Goal: Transaction & Acquisition: Purchase product/service

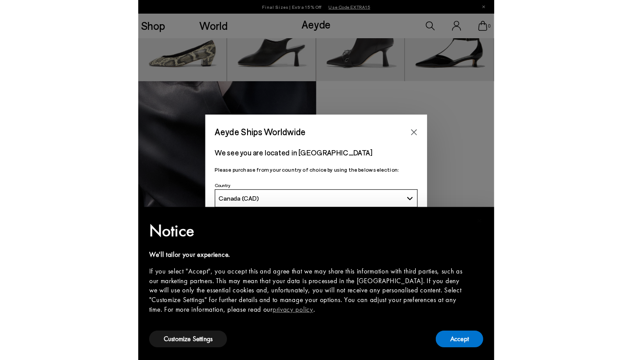
scroll to position [718, 0]
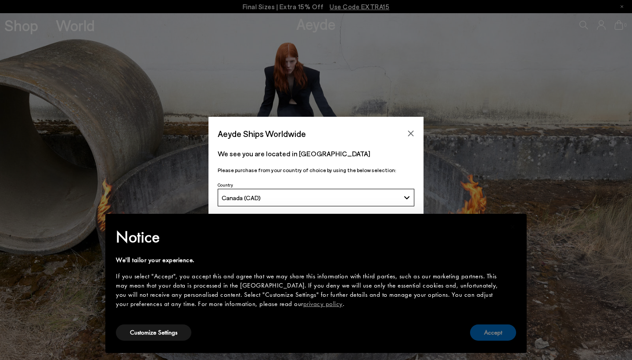
click at [486, 333] on button "Accept" at bounding box center [493, 332] width 46 height 16
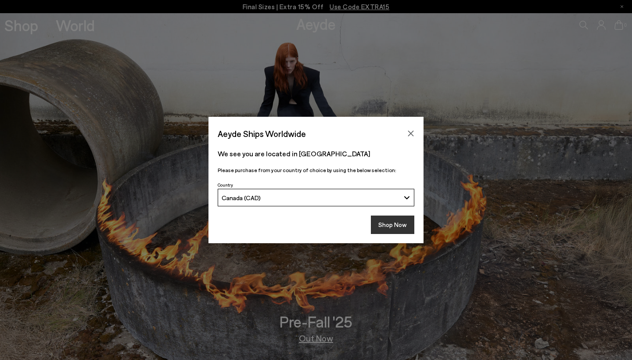
click at [395, 224] on button "Shop Now" at bounding box center [392, 224] width 43 height 18
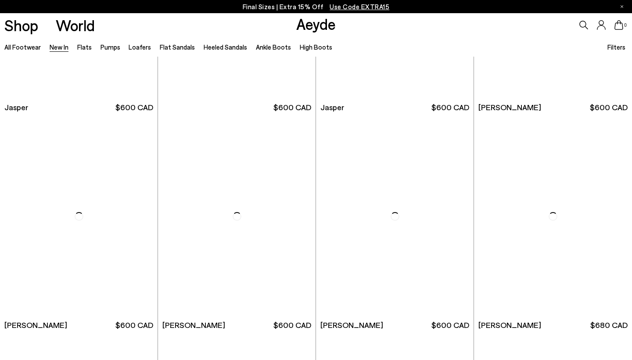
scroll to position [375, 0]
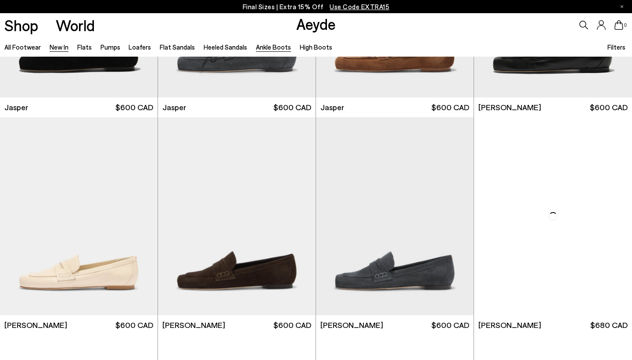
click at [269, 47] on link "Ankle Boots" at bounding box center [273, 47] width 35 height 8
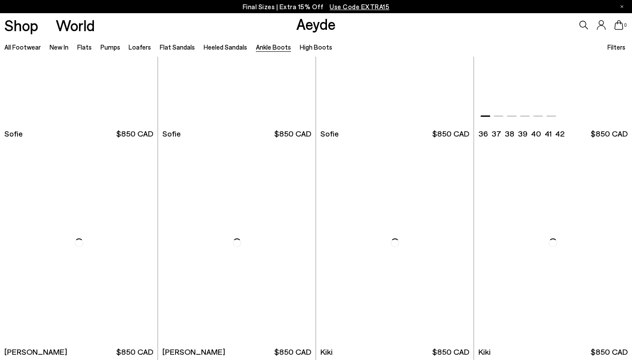
scroll to position [1008, 0]
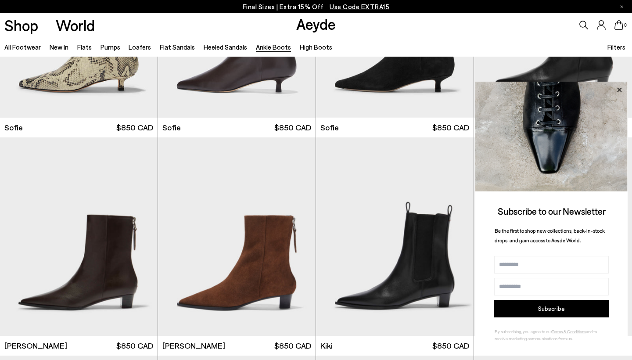
click at [620, 90] on icon at bounding box center [619, 89] width 4 height 4
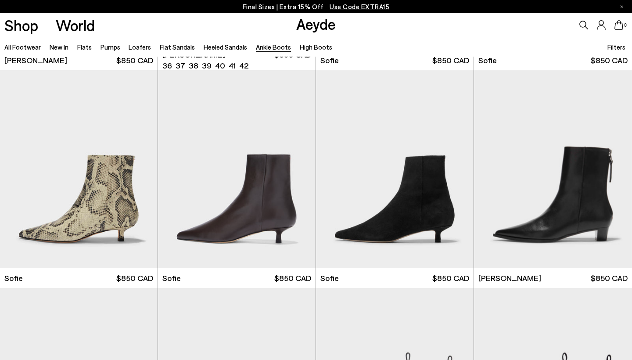
scroll to position [824, 0]
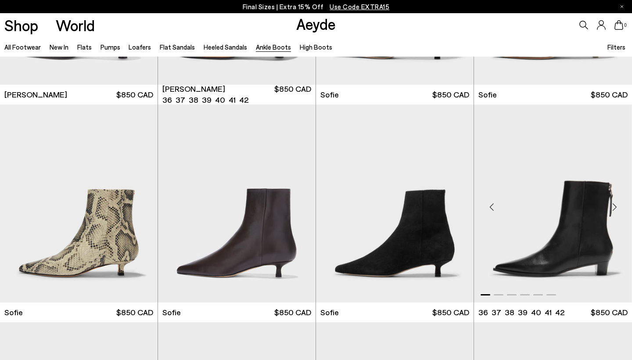
click at [559, 243] on img "1 / 6" at bounding box center [553, 203] width 158 height 198
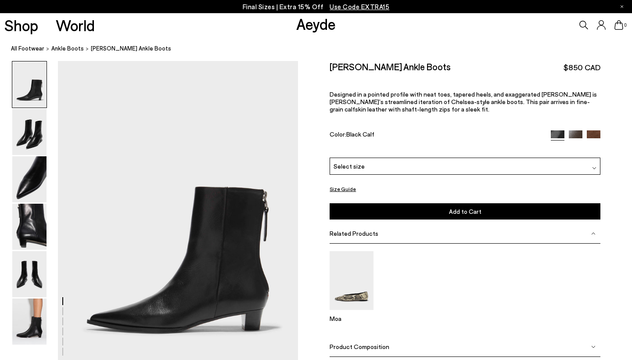
click at [394, 158] on div "Select size" at bounding box center [464, 166] width 271 height 17
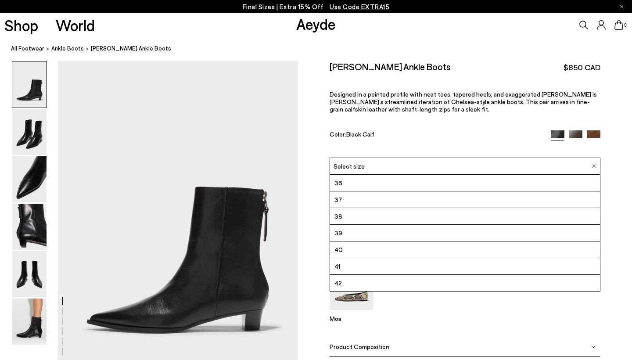
click at [382, 175] on li "36" at bounding box center [465, 183] width 270 height 17
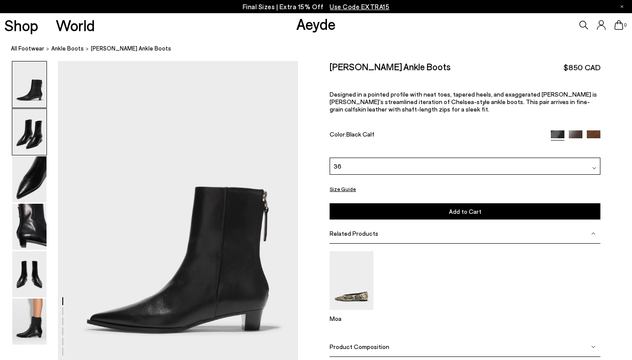
click at [22, 136] on img at bounding box center [29, 132] width 34 height 46
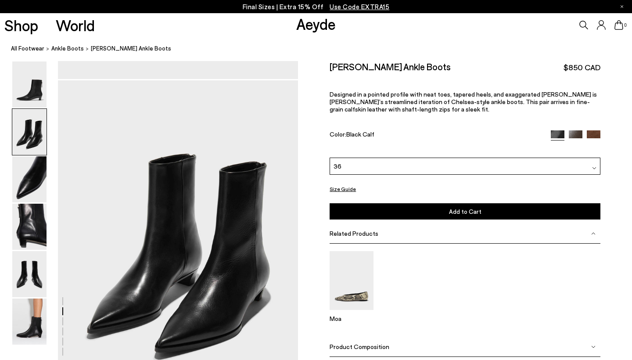
scroll to position [322, 0]
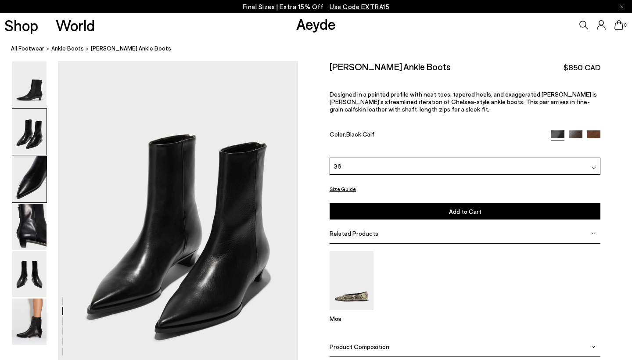
click at [28, 164] on img at bounding box center [29, 179] width 34 height 46
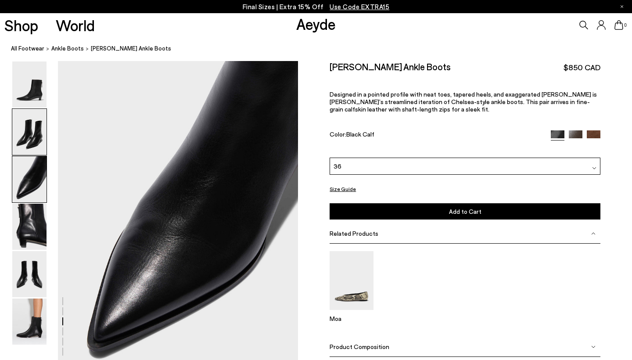
click at [29, 132] on img at bounding box center [29, 132] width 34 height 46
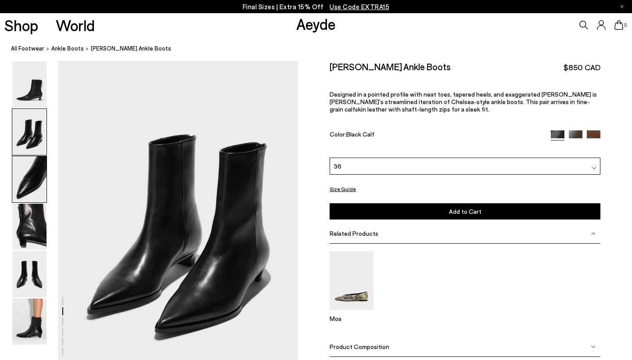
click at [29, 196] on img at bounding box center [29, 179] width 34 height 46
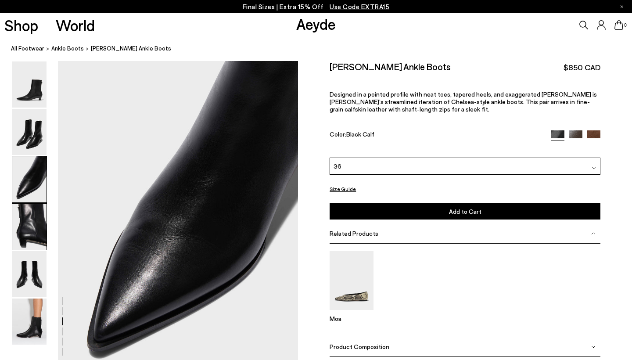
click at [29, 214] on img at bounding box center [29, 227] width 34 height 46
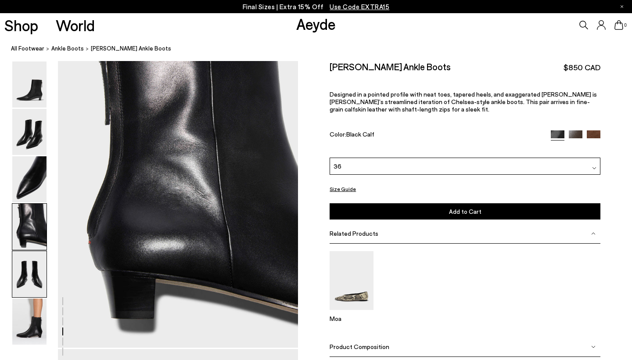
click at [31, 261] on img at bounding box center [29, 274] width 34 height 46
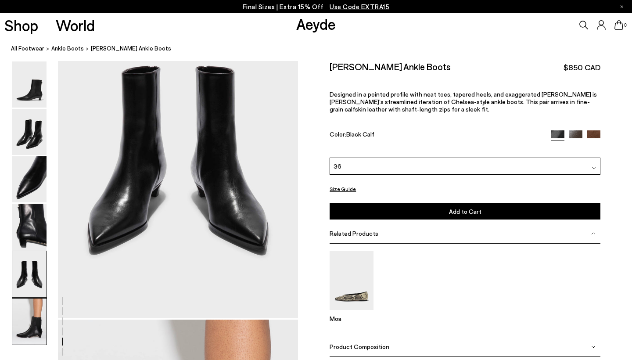
click at [31, 312] on img at bounding box center [29, 321] width 34 height 46
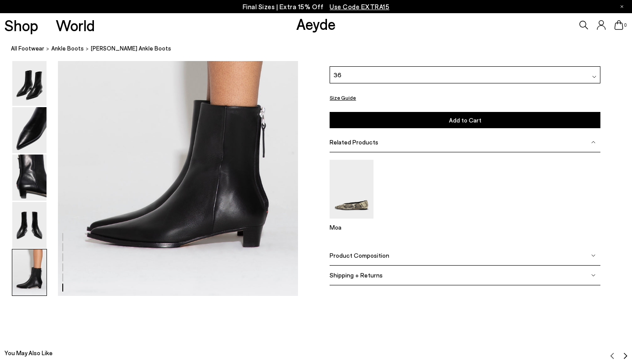
scroll to position [1568, 0]
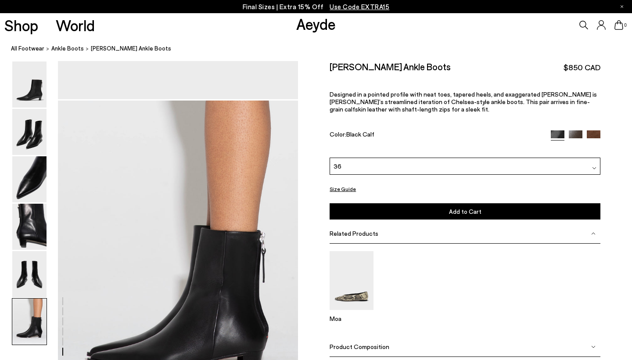
click at [459, 208] on span "Add to Cart" at bounding box center [465, 211] width 32 height 7
click at [419, 158] on div "Select size" at bounding box center [464, 166] width 271 height 17
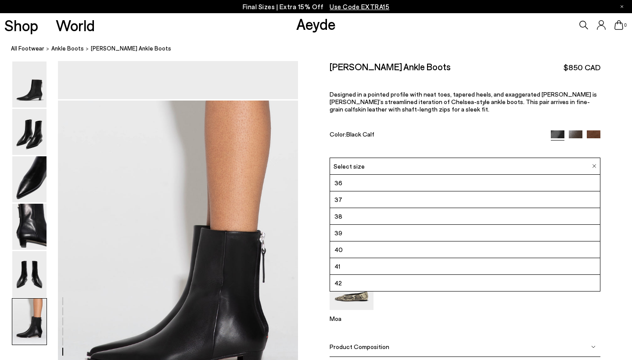
click at [387, 175] on li "36" at bounding box center [465, 183] width 270 height 17
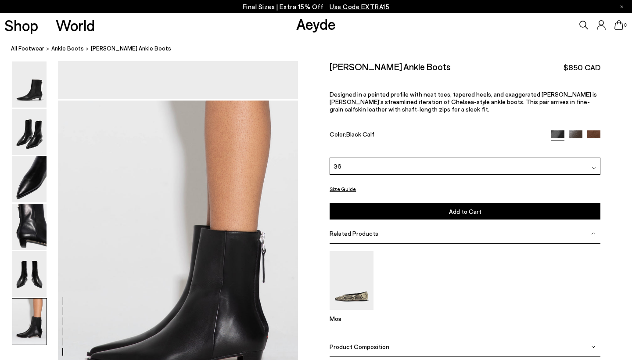
click at [413, 203] on button "Add to Cart Select a Size First" at bounding box center [464, 211] width 271 height 16
click at [478, 208] on span "Add to Cart" at bounding box center [465, 211] width 32 height 7
click at [392, 158] on div "Select size" at bounding box center [464, 166] width 271 height 17
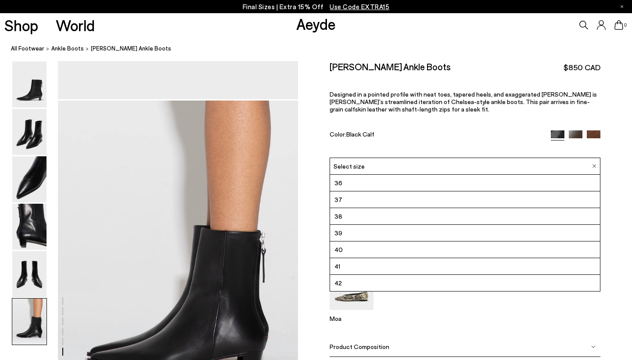
click at [343, 175] on li "36" at bounding box center [465, 183] width 270 height 17
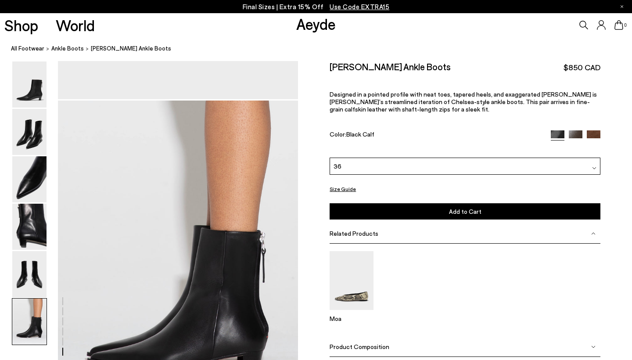
click at [347, 183] on button "Size Guide" at bounding box center [342, 188] width 26 height 11
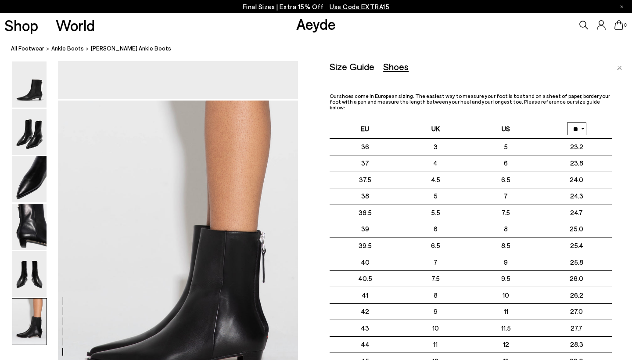
click at [621, 70] on link "Close" at bounding box center [619, 66] width 5 height 11
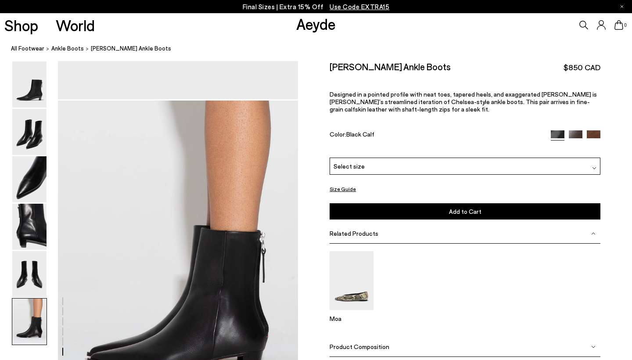
click at [413, 158] on div "Select size" at bounding box center [464, 166] width 271 height 17
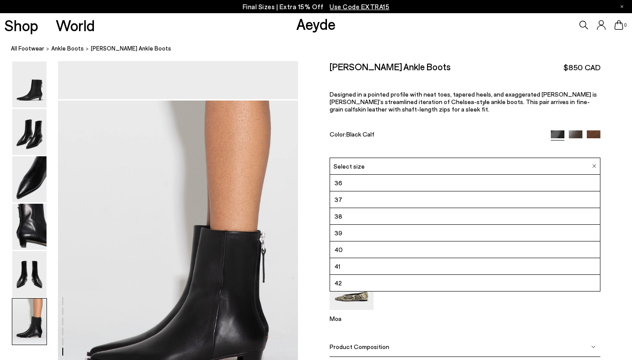
click at [357, 191] on li "37" at bounding box center [465, 199] width 270 height 17
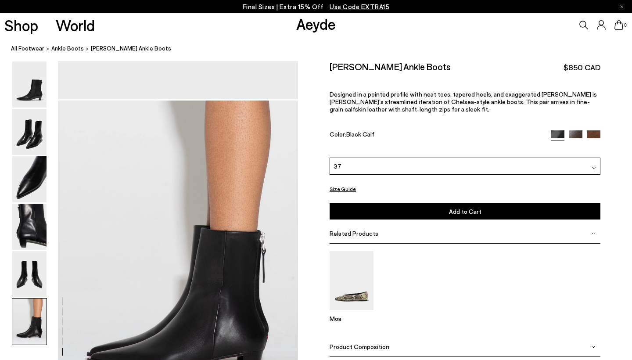
click at [419, 203] on button "Add to Cart Select a Size First" at bounding box center [464, 211] width 271 height 16
click at [469, 208] on span "Add to Cart" at bounding box center [465, 211] width 32 height 7
click at [625, 26] on span "0" at bounding box center [625, 25] width 4 height 5
click at [437, 158] on div "Select size" at bounding box center [464, 166] width 271 height 17
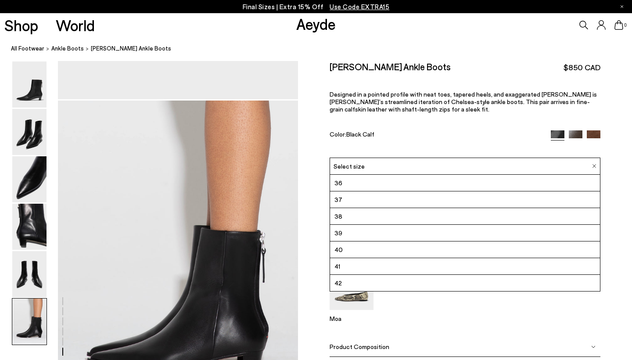
scroll to position [1637, 0]
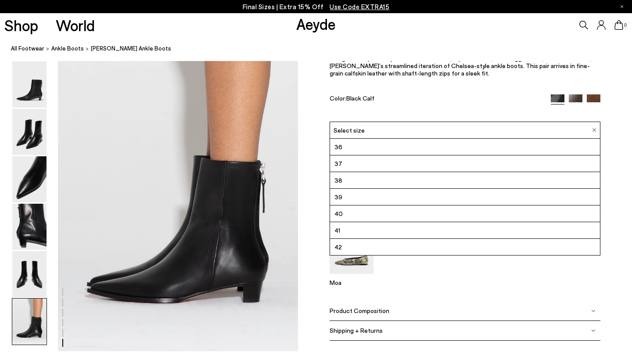
click at [339, 164] on span "37" at bounding box center [338, 163] width 8 height 11
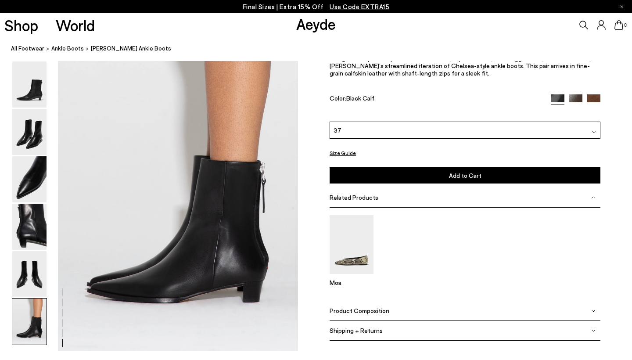
click at [410, 174] on button "Add to Cart Select a Size First" at bounding box center [464, 175] width 271 height 16
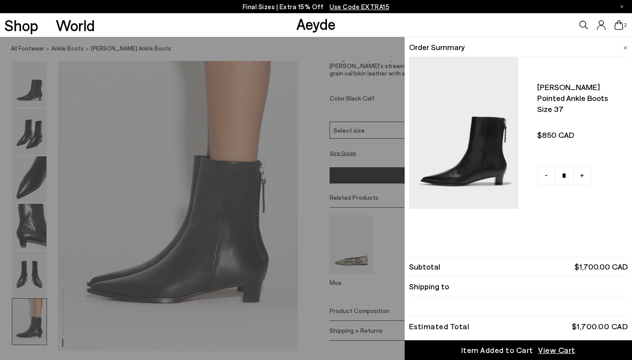
scroll to position [1641, 0]
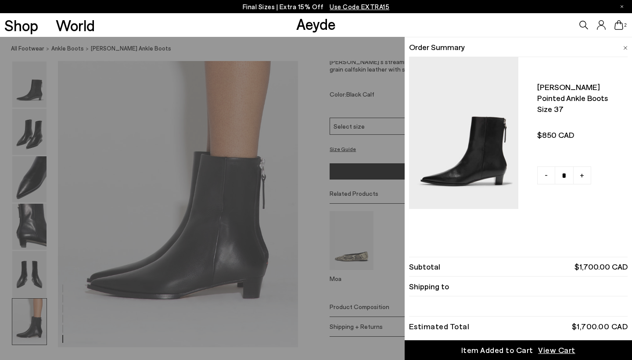
click at [551, 178] on link "-" at bounding box center [546, 175] width 18 height 18
type input "*"
click at [396, 98] on div "Quick Add Color Size View Details Order Summary Harriet pointed ankle boots Siz…" at bounding box center [316, 198] width 632 height 323
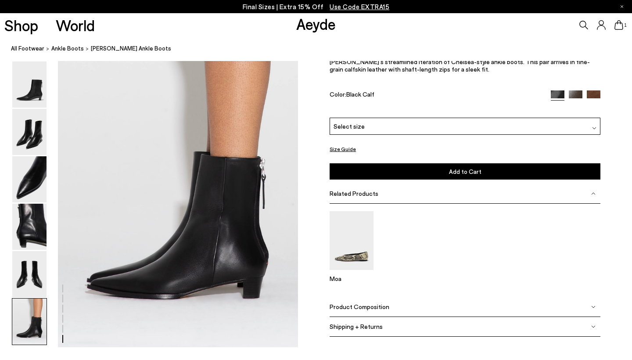
click at [573, 102] on img at bounding box center [576, 97] width 14 height 14
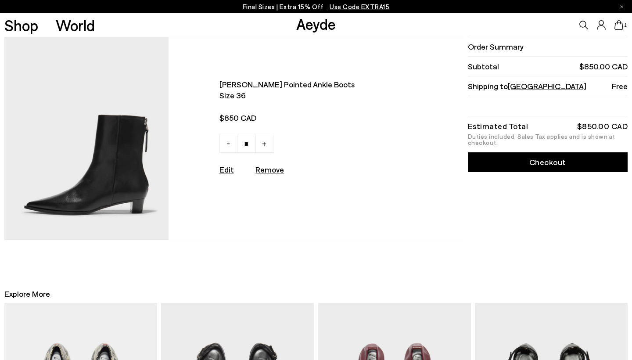
click at [279, 170] on u "Remove" at bounding box center [269, 170] width 29 height 10
type input "*"
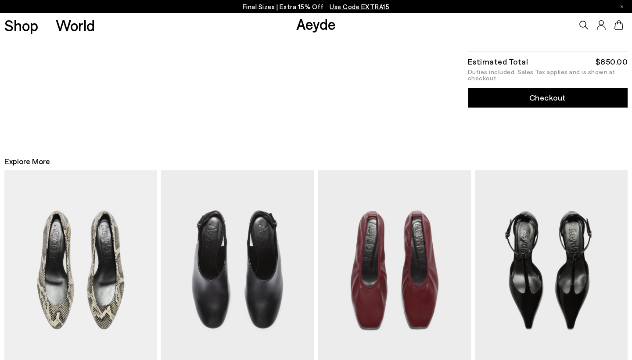
scroll to position [78, 0]
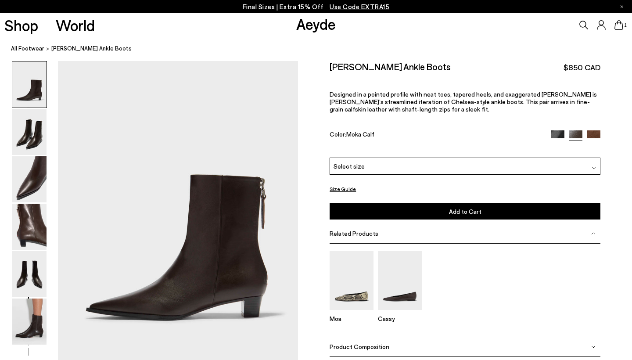
scroll to position [17, 0]
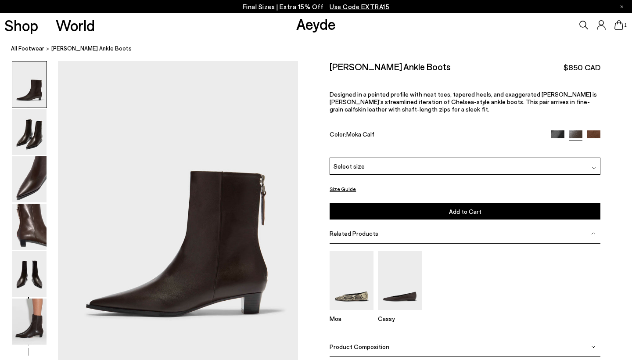
click at [594, 130] on img at bounding box center [594, 137] width 14 height 14
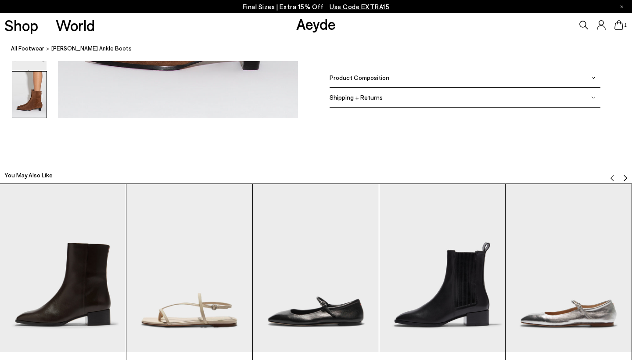
scroll to position [1873, 0]
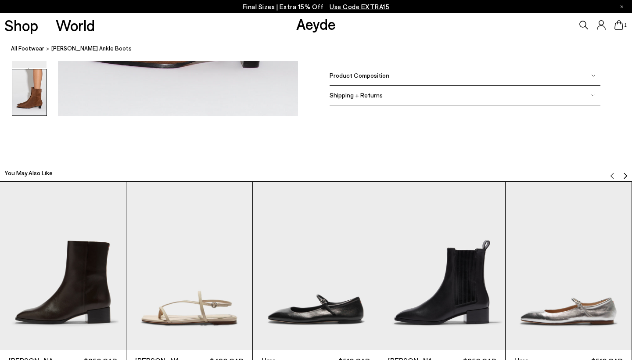
click at [429, 287] on img "4 / 6" at bounding box center [442, 266] width 126 height 168
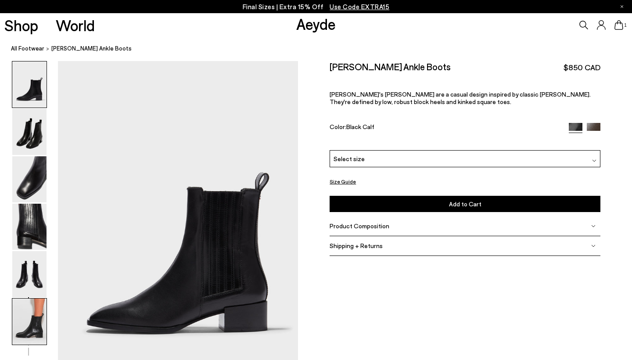
click at [29, 332] on img at bounding box center [29, 321] width 34 height 46
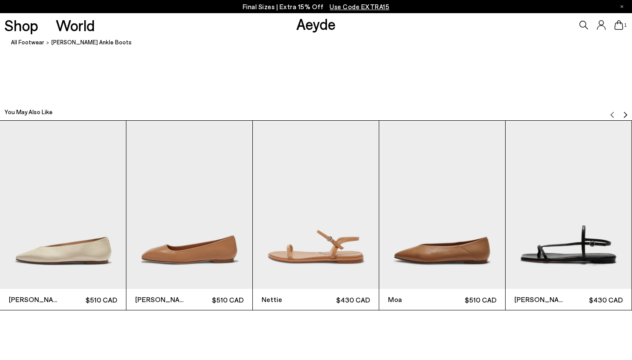
scroll to position [1862, 0]
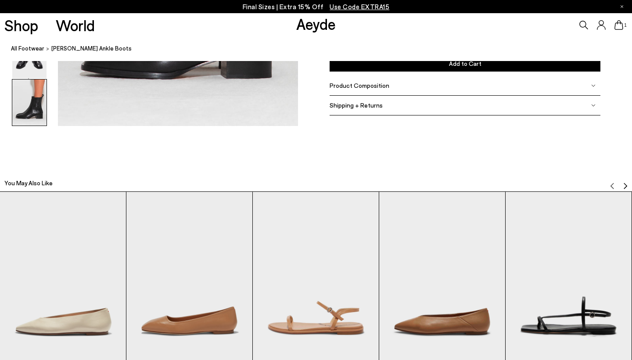
click at [564, 284] on img "5 / 6" at bounding box center [568, 276] width 126 height 168
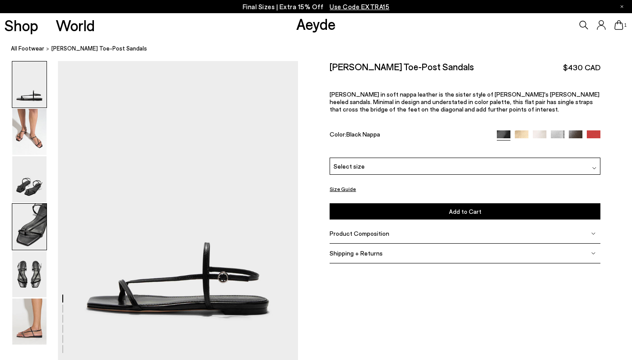
click at [39, 228] on img at bounding box center [29, 227] width 34 height 46
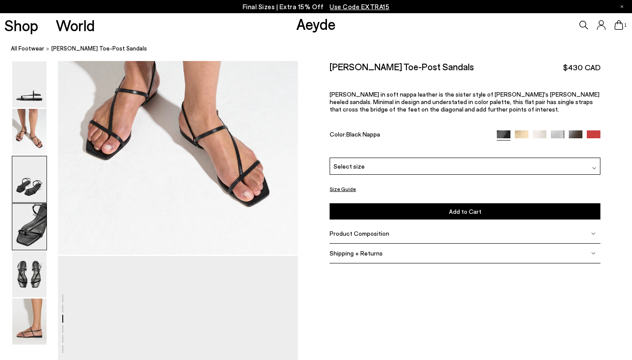
scroll to position [943, 0]
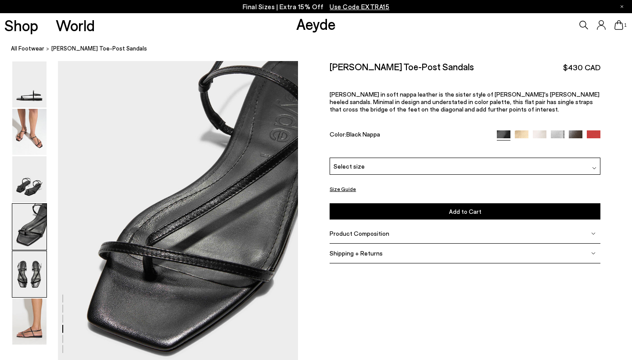
click at [34, 263] on img at bounding box center [29, 274] width 34 height 46
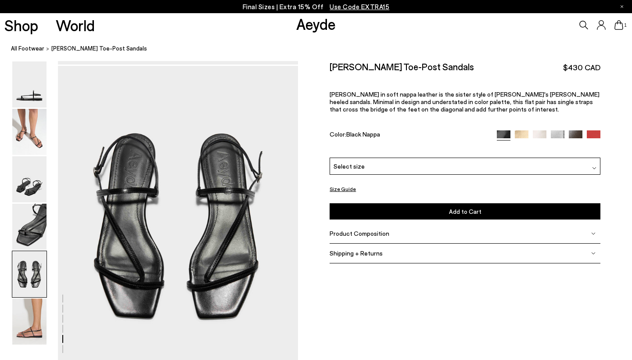
scroll to position [1265, 0]
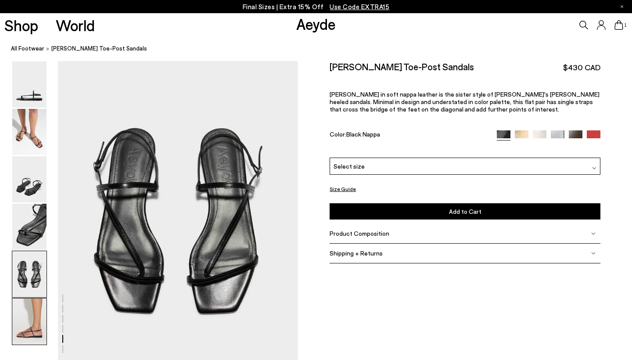
click at [23, 321] on img at bounding box center [29, 321] width 34 height 46
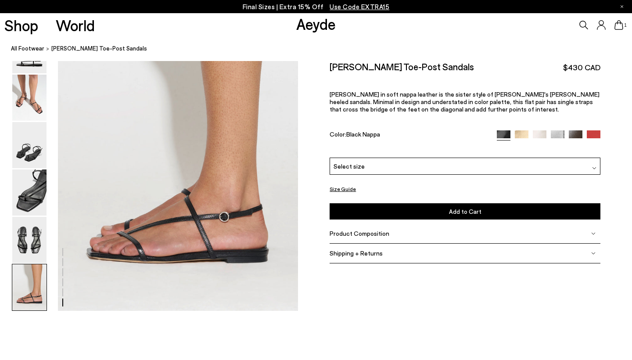
scroll to position [1641, 0]
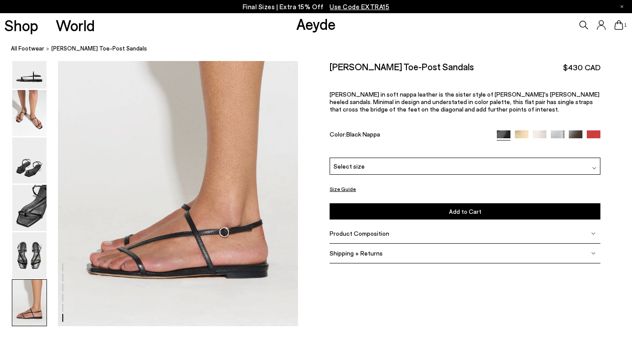
click at [39, 125] on img at bounding box center [29, 113] width 34 height 46
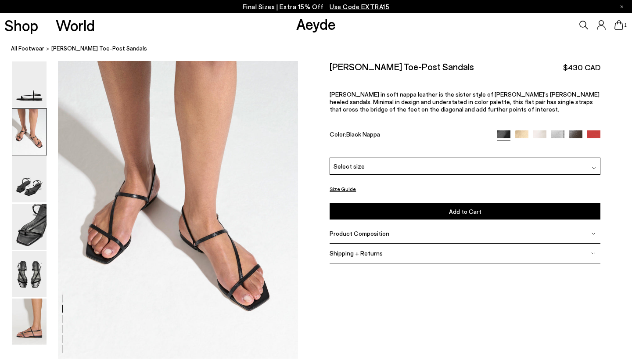
scroll to position [301, 0]
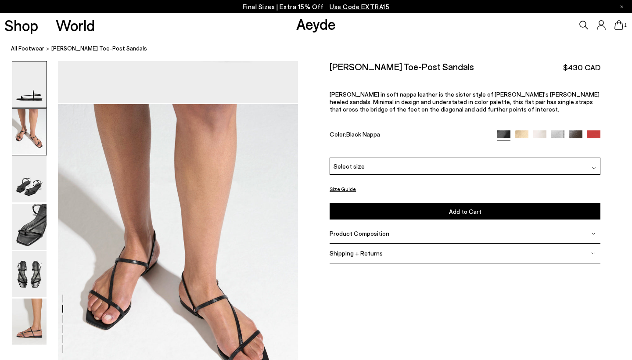
click at [38, 92] on img at bounding box center [29, 84] width 34 height 46
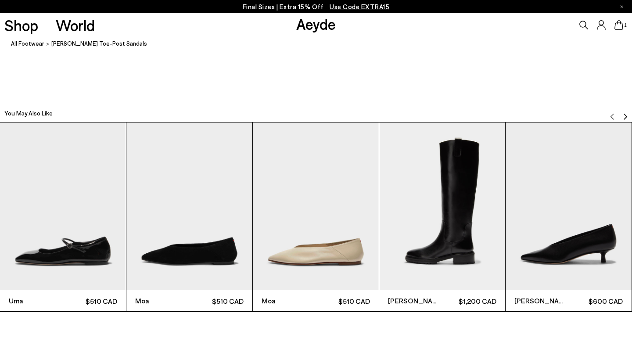
scroll to position [1915, 0]
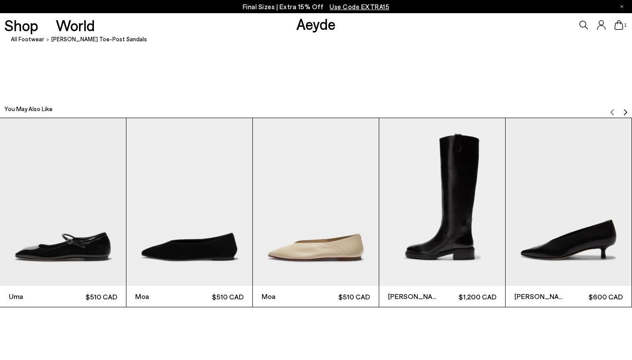
click at [100, 224] on img "1 / 6" at bounding box center [63, 202] width 126 height 168
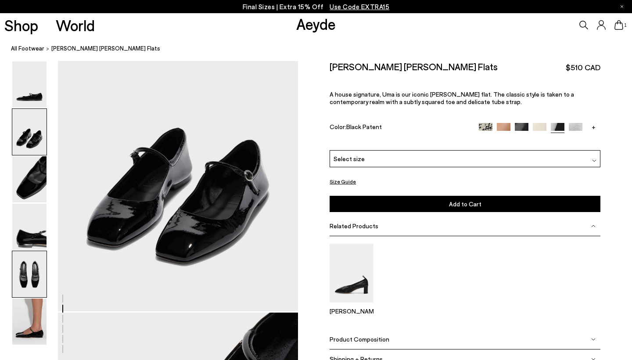
scroll to position [587, 0]
